Goal: Transaction & Acquisition: Purchase product/service

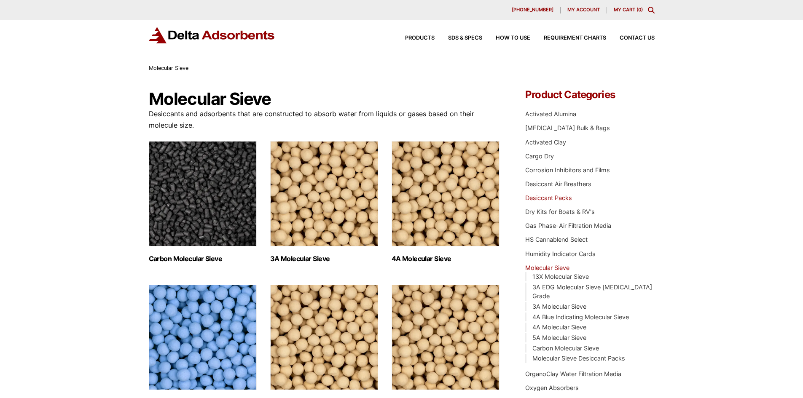
click at [565, 197] on link "Desiccant Packs" at bounding box center [548, 197] width 47 height 7
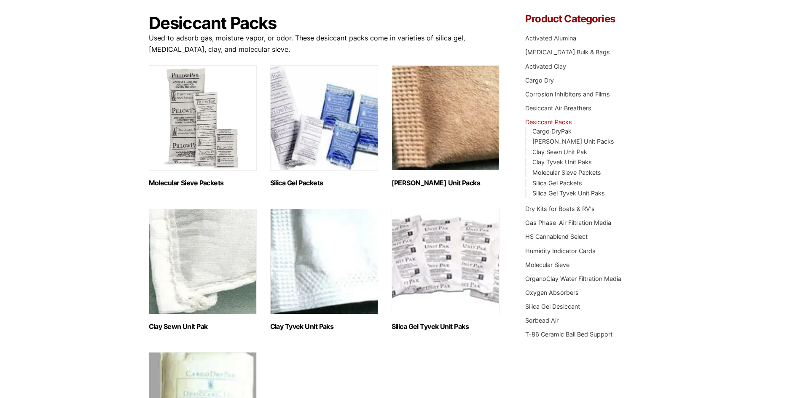
scroll to position [84, 0]
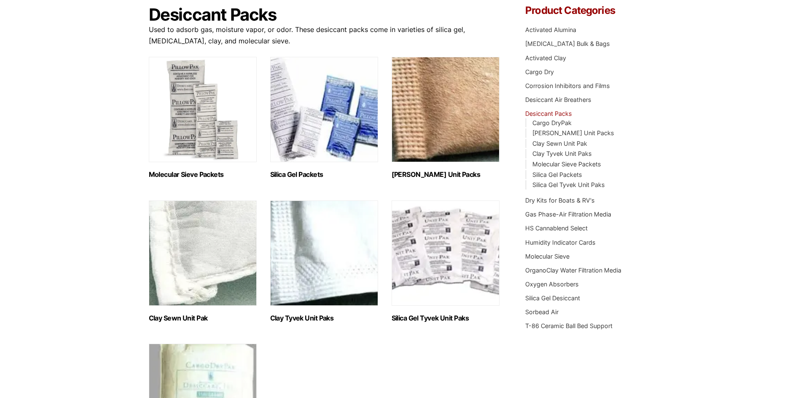
click at [351, 250] on img "Visit product category Clay Tyvek Unit Paks" at bounding box center [324, 253] width 108 height 105
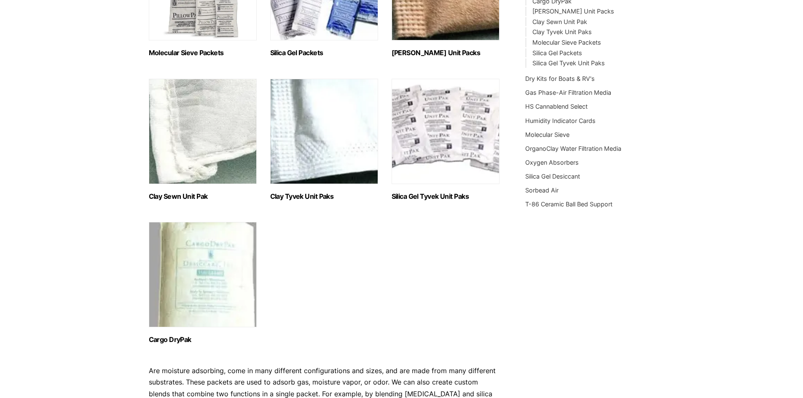
scroll to position [211, 0]
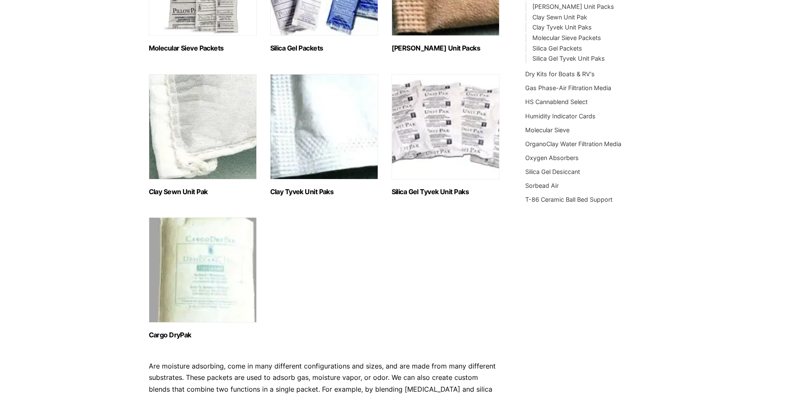
click at [211, 286] on img "Visit product category Cargo DryPak" at bounding box center [203, 270] width 108 height 105
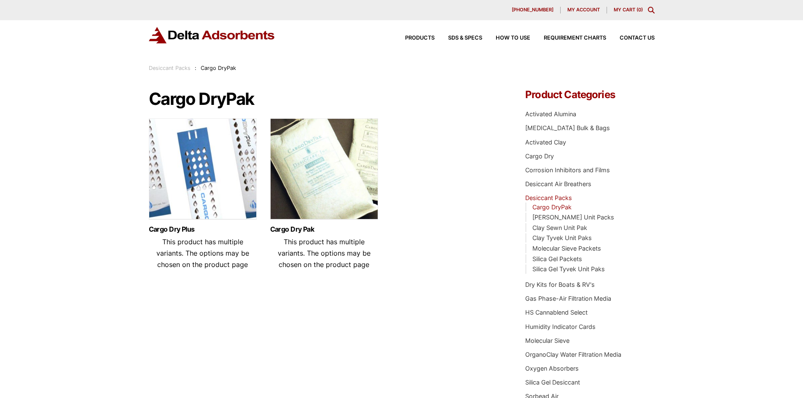
click at [329, 193] on img at bounding box center [324, 170] width 108 height 105
